Goal: Information Seeking & Learning: Learn about a topic

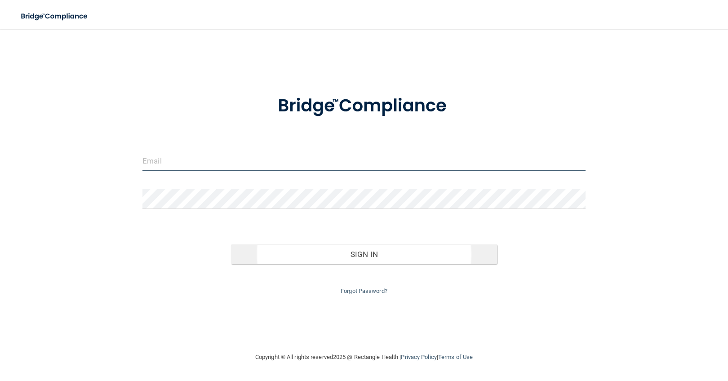
type input "[PERSON_NAME][EMAIL_ADDRESS][PERSON_NAME][DOMAIN_NAME]"
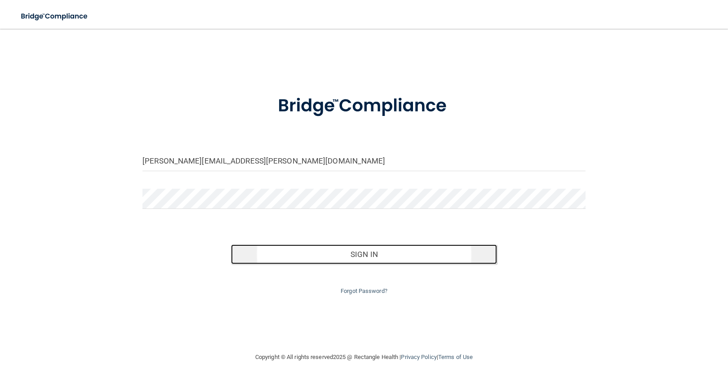
click at [405, 259] on button "Sign In" at bounding box center [363, 254] width 265 height 20
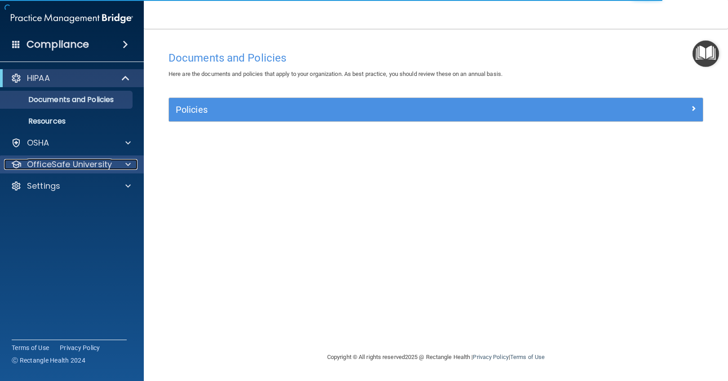
click at [132, 169] on div at bounding box center [126, 164] width 22 height 11
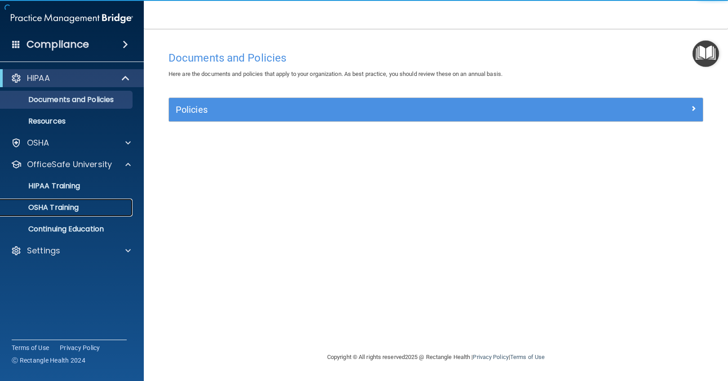
click at [127, 207] on div "OSHA Training" at bounding box center [67, 207] width 123 height 9
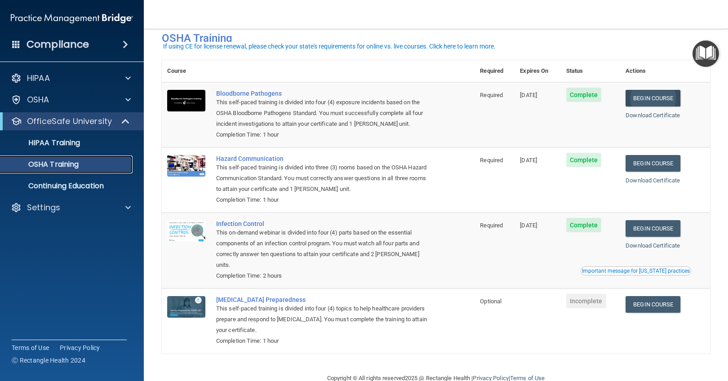
scroll to position [29, 0]
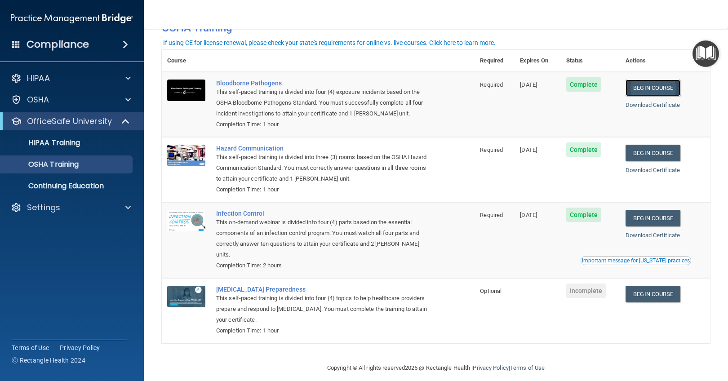
click at [652, 85] on link "Begin Course" at bounding box center [652, 88] width 55 height 17
click at [80, 211] on div "Settings" at bounding box center [59, 207] width 111 height 11
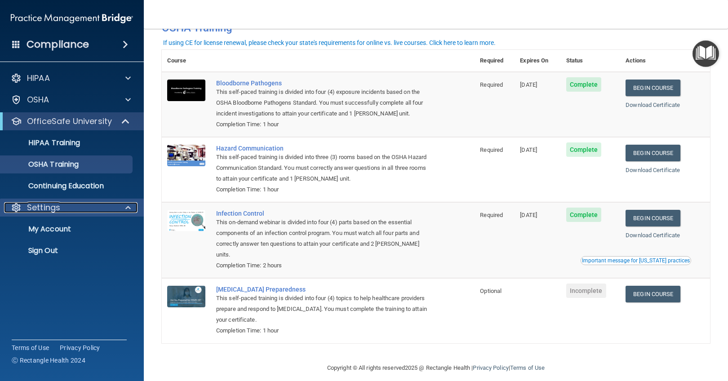
click at [80, 211] on div "Settings" at bounding box center [59, 207] width 111 height 11
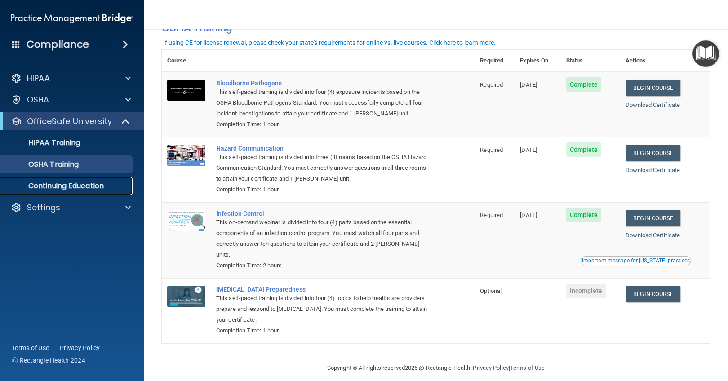
click at [82, 188] on p "Continuing Education" at bounding box center [67, 185] width 123 height 9
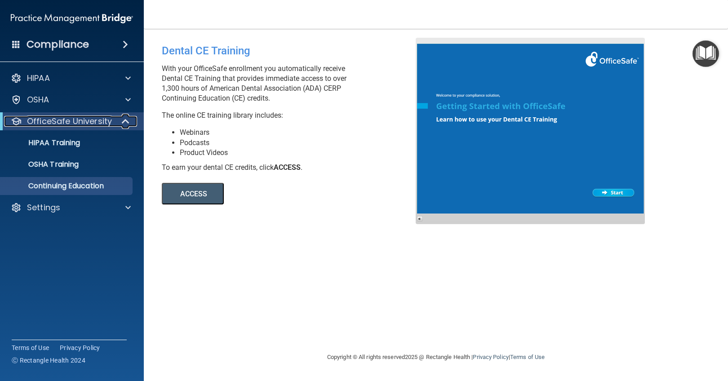
click at [120, 120] on div at bounding box center [126, 121] width 22 height 11
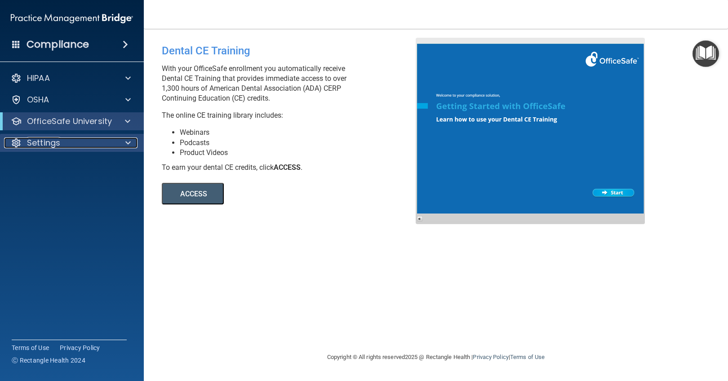
click at [61, 145] on div "Settings" at bounding box center [59, 142] width 111 height 11
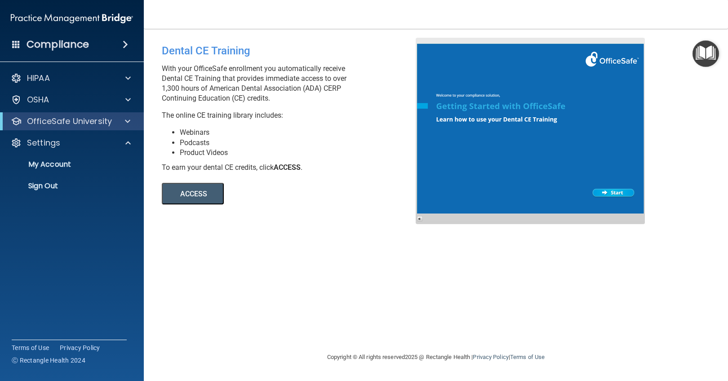
click at [128, 44] on span at bounding box center [125, 44] width 5 height 11
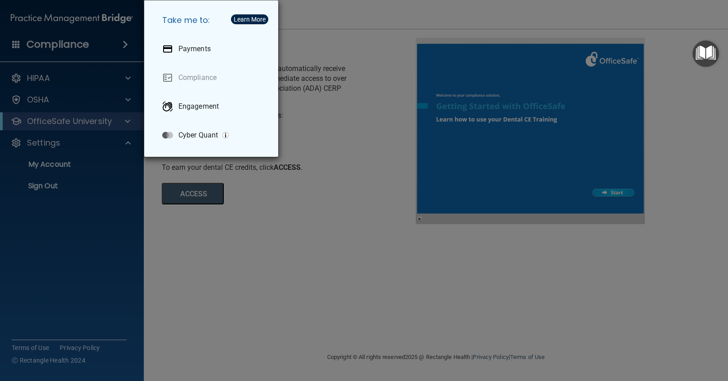
click at [128, 44] on div "Take me to: Payments Compliance Engagement Cyber Quant" at bounding box center [364, 190] width 728 height 381
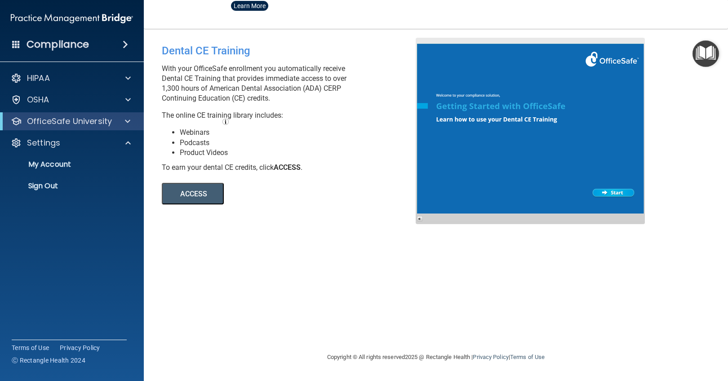
click at [103, 261] on accordion "HIPAA Documents and Policies Report an Incident Business Associates Emergency P…" at bounding box center [72, 165] width 144 height 199
click at [58, 163] on p "My Account" at bounding box center [67, 164] width 123 height 9
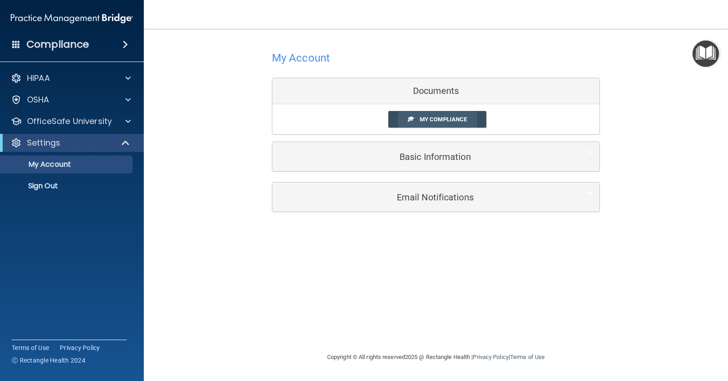
click at [458, 119] on span "My Compliance" at bounding box center [443, 119] width 47 height 7
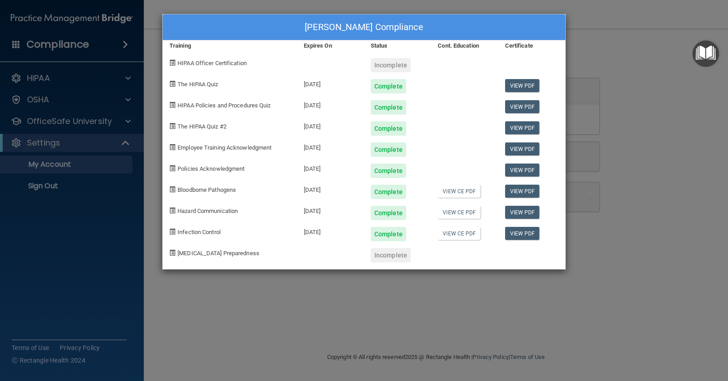
click at [93, 313] on div "Emily Egley's Compliance Training Expires On Status Cont. Education Certificate…" at bounding box center [364, 190] width 728 height 381
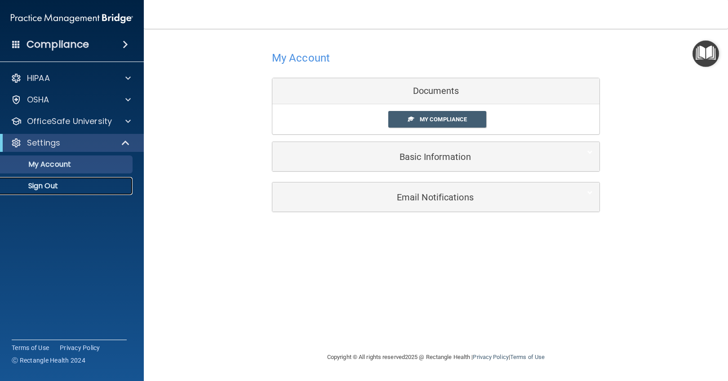
click at [54, 190] on p "Sign Out" at bounding box center [67, 185] width 123 height 9
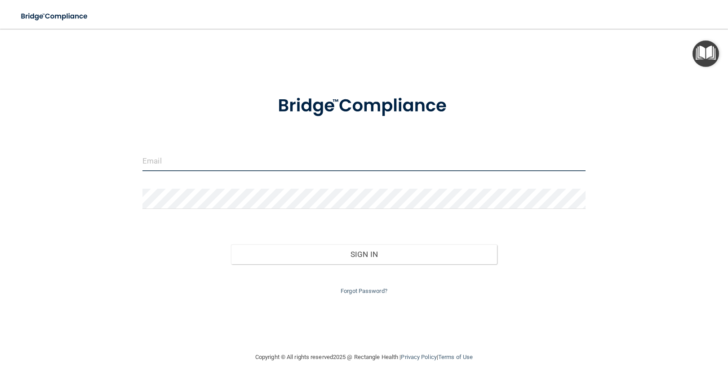
type input "[PERSON_NAME][EMAIL_ADDRESS][PERSON_NAME][DOMAIN_NAME]"
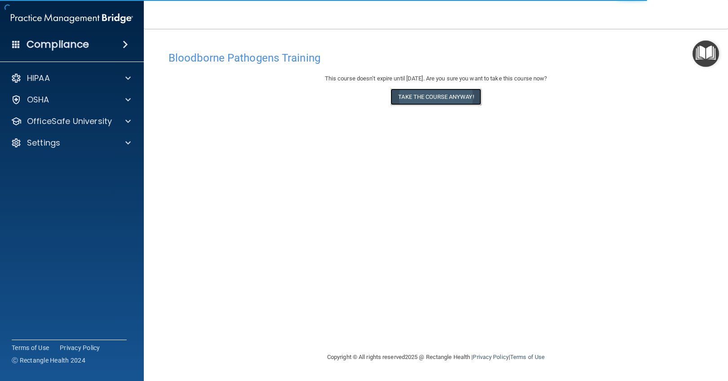
click at [444, 100] on button "Take the course anyway!" at bounding box center [435, 96] width 90 height 17
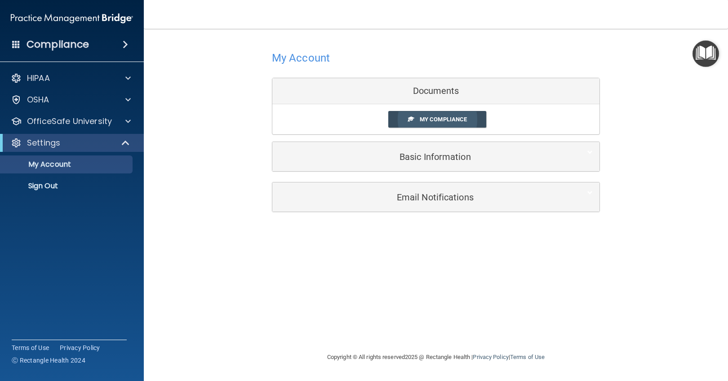
click at [460, 120] on span "My Compliance" at bounding box center [443, 119] width 47 height 7
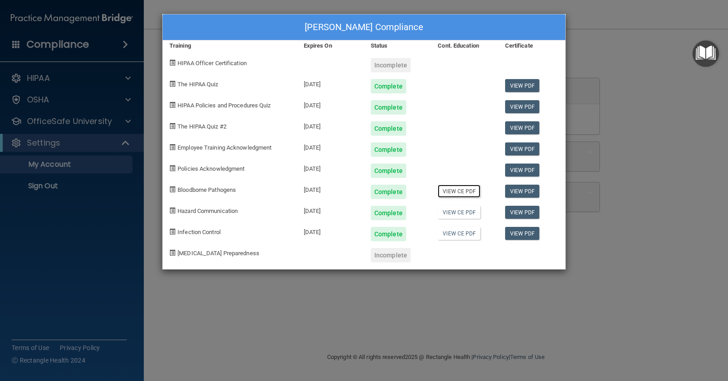
click at [459, 191] on link "View CE PDF" at bounding box center [459, 191] width 43 height 13
click at [631, 64] on div "Emily Egley's Compliance Training Expires On Status Cont. Education Certificate…" at bounding box center [364, 190] width 728 height 381
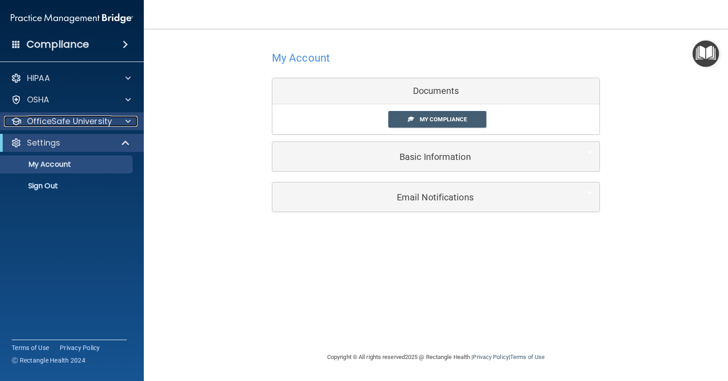
click at [51, 119] on p "OfficeSafe University" at bounding box center [69, 121] width 85 height 11
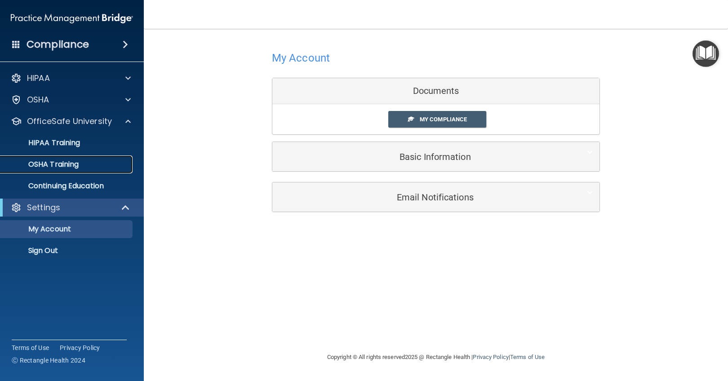
click at [53, 161] on p "OSHA Training" at bounding box center [42, 164] width 73 height 9
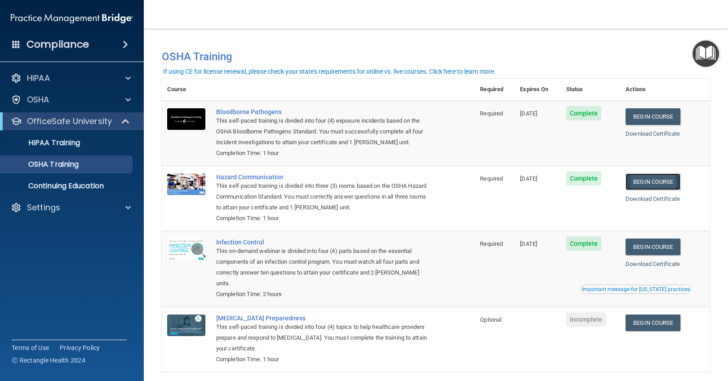
click at [651, 179] on link "Begin Course" at bounding box center [652, 181] width 55 height 17
click at [64, 165] on p "OSHA Training" at bounding box center [42, 164] width 73 height 9
click at [64, 252] on accordion "HIPAA Documents and Policies Report an Incident Business Associates Emergency P…" at bounding box center [72, 165] width 144 height 199
click at [57, 204] on p "Settings" at bounding box center [43, 207] width 33 height 11
click at [57, 224] on link "My Account" at bounding box center [61, 229] width 141 height 18
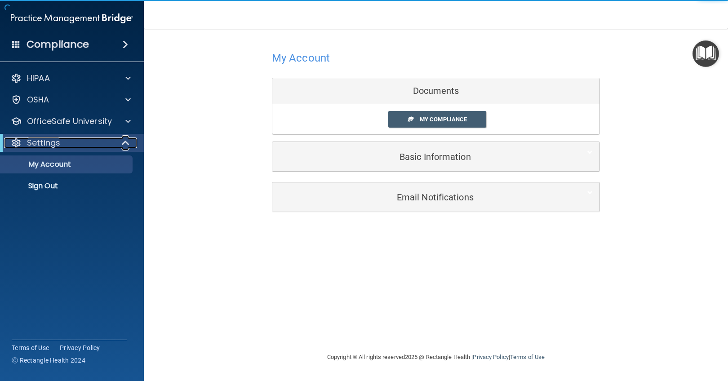
click at [126, 143] on span at bounding box center [127, 142] width 8 height 11
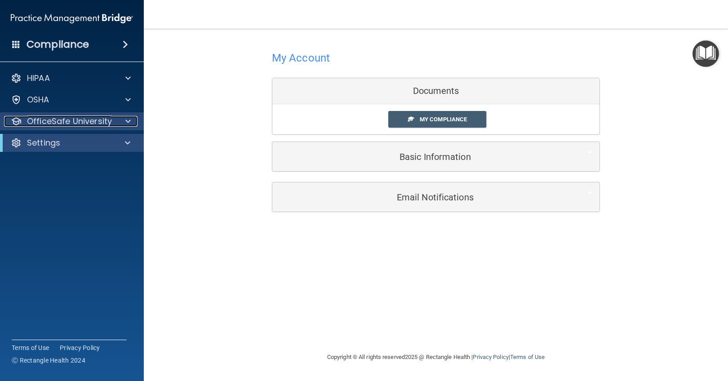
click at [130, 121] on span at bounding box center [127, 121] width 5 height 11
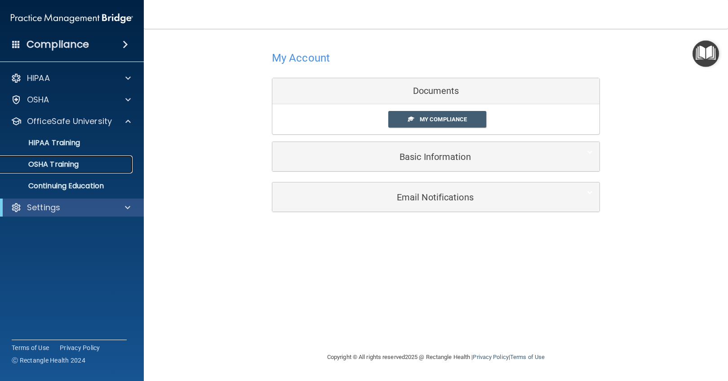
click at [93, 163] on div "OSHA Training" at bounding box center [67, 164] width 123 height 9
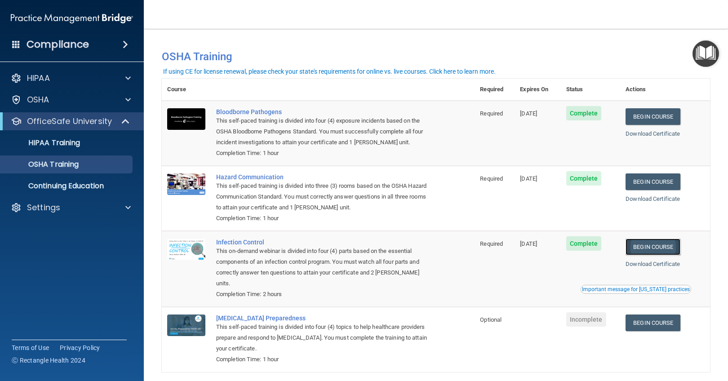
click at [644, 244] on link "Begin Course" at bounding box center [652, 247] width 55 height 17
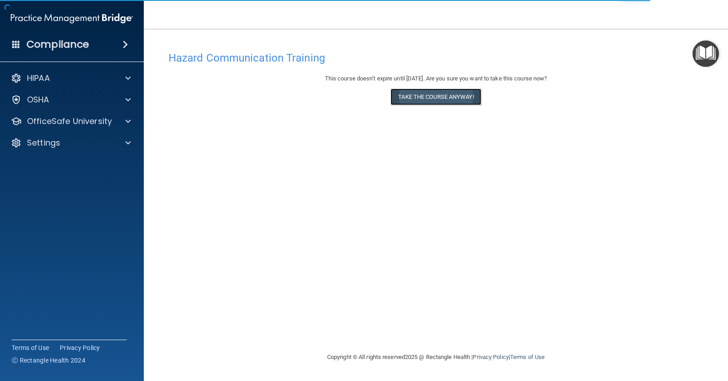
click at [429, 98] on button "Take the course anyway!" at bounding box center [435, 96] width 90 height 17
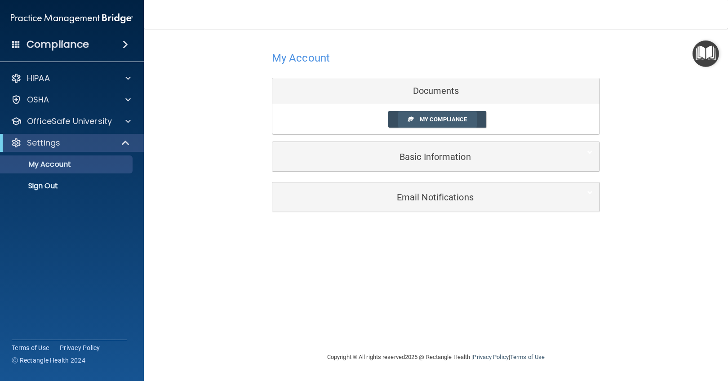
click at [445, 118] on span "My Compliance" at bounding box center [443, 119] width 47 height 7
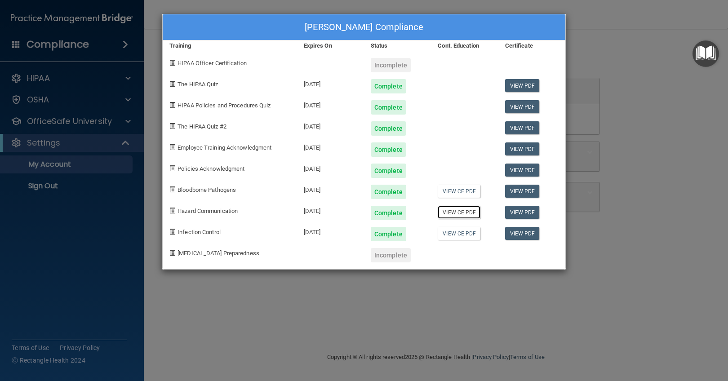
click at [455, 214] on link "View CE PDF" at bounding box center [459, 212] width 43 height 13
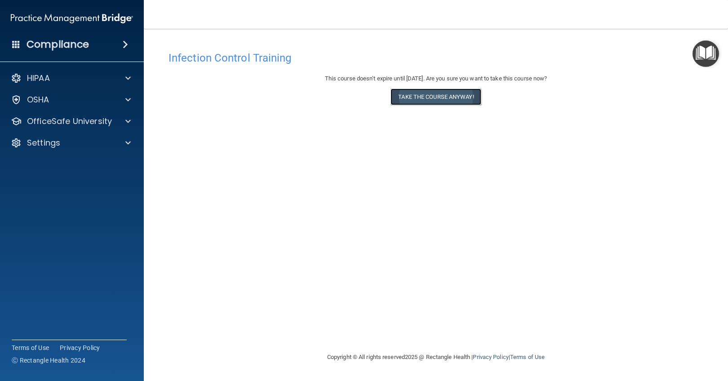
click at [433, 98] on button "Take the course anyway!" at bounding box center [435, 96] width 90 height 17
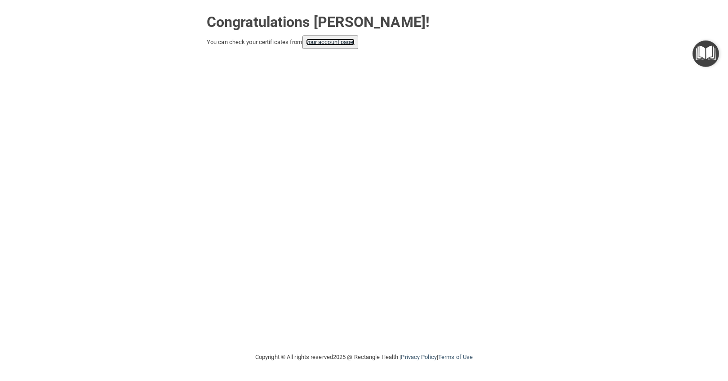
click at [347, 43] on link "your account page!" at bounding box center [330, 42] width 49 height 7
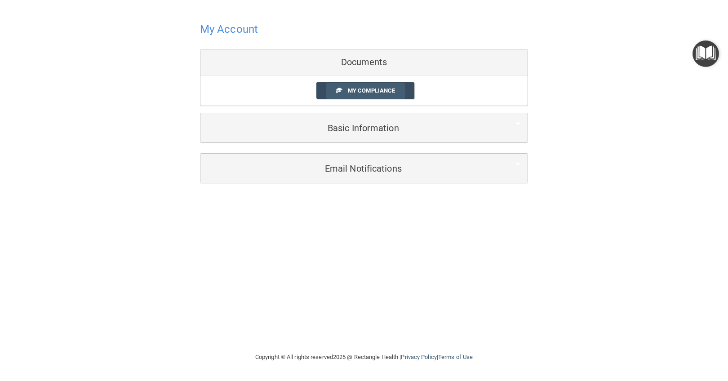
click at [362, 89] on span "My Compliance" at bounding box center [371, 90] width 47 height 7
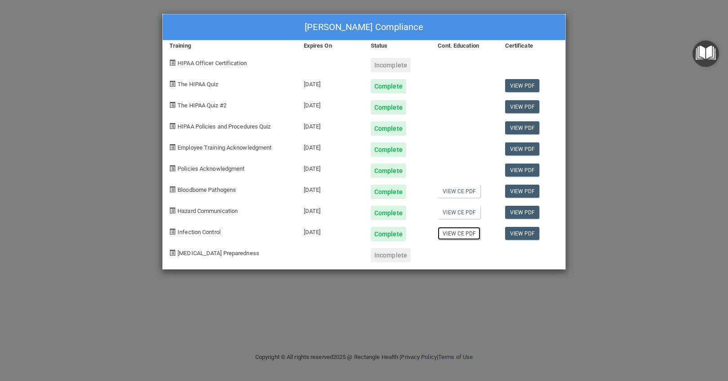
click at [458, 234] on link "View CE PDF" at bounding box center [459, 233] width 43 height 13
